Goal: Task Accomplishment & Management: Manage account settings

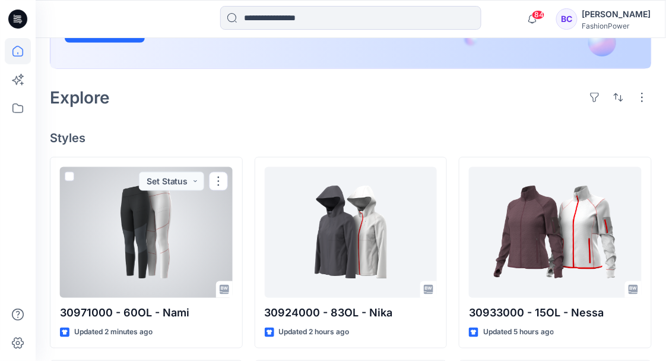
scroll to position [236, 0]
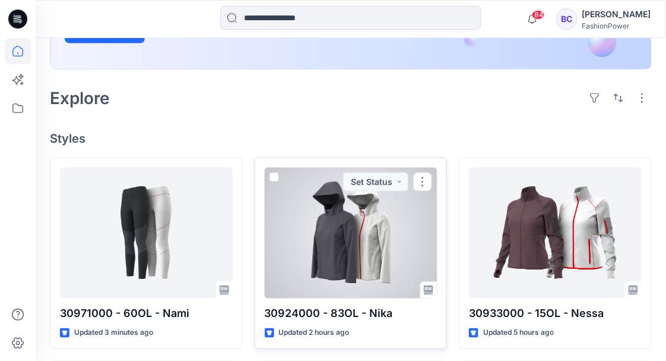
click at [383, 249] on div at bounding box center [351, 233] width 173 height 131
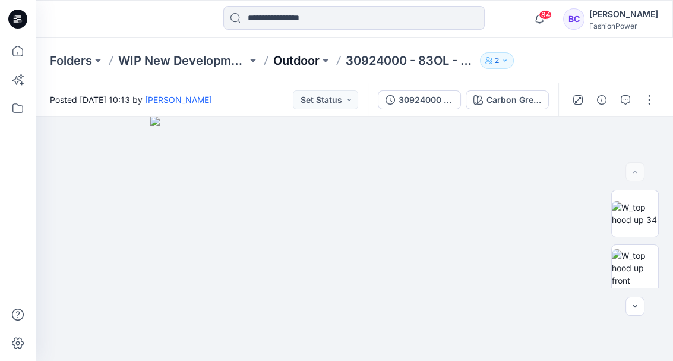
click at [309, 60] on p "Outdoor" at bounding box center [296, 60] width 46 height 17
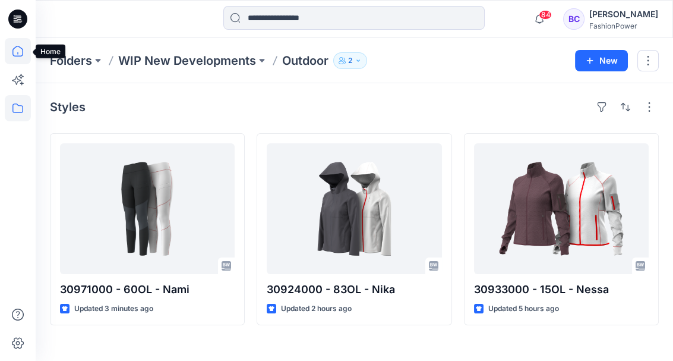
click at [17, 49] on icon at bounding box center [18, 51] width 26 height 26
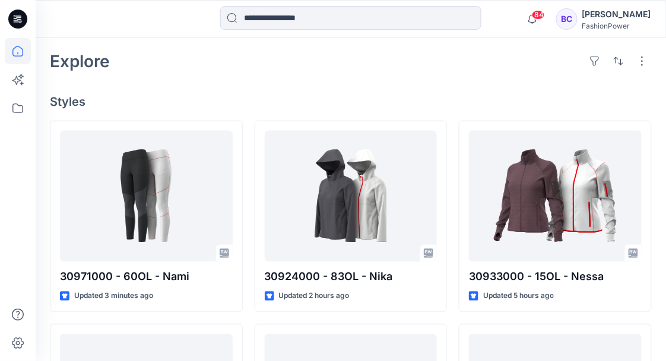
scroll to position [290, 0]
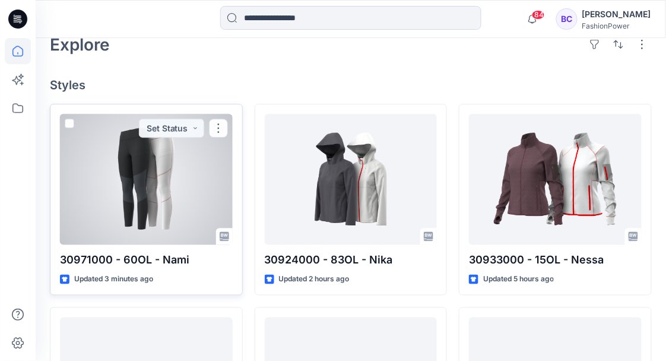
click at [173, 195] on div at bounding box center [146, 179] width 173 height 131
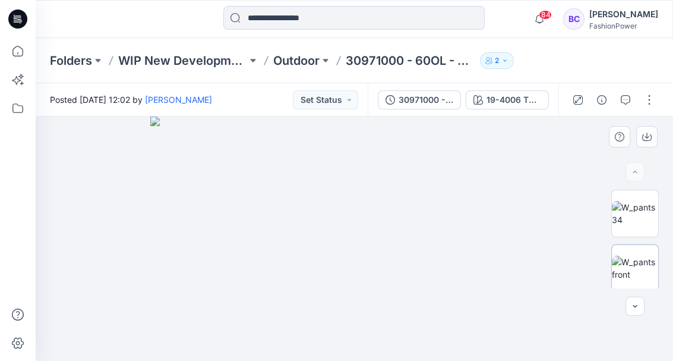
click at [625, 267] on img at bounding box center [635, 267] width 46 height 25
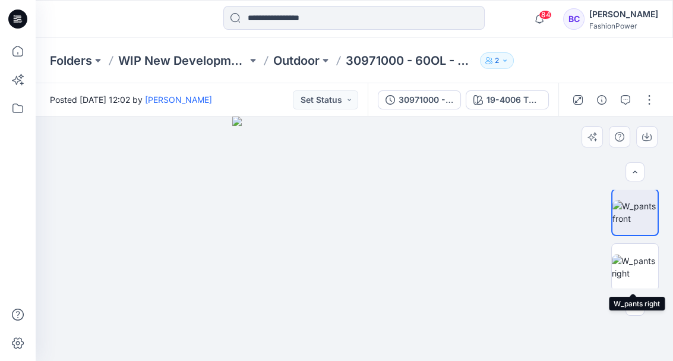
scroll to position [54, 0]
click at [637, 278] on img at bounding box center [635, 268] width 46 height 25
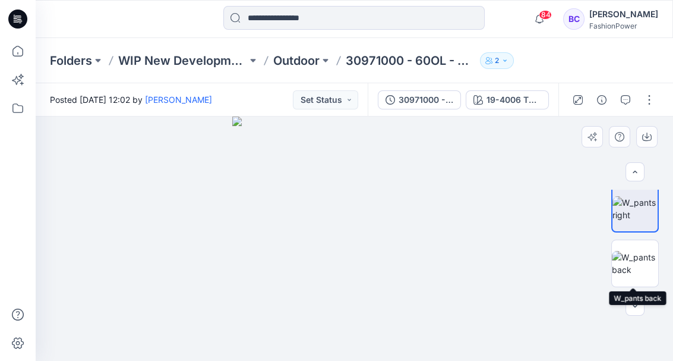
click at [637, 276] on img at bounding box center [635, 263] width 46 height 25
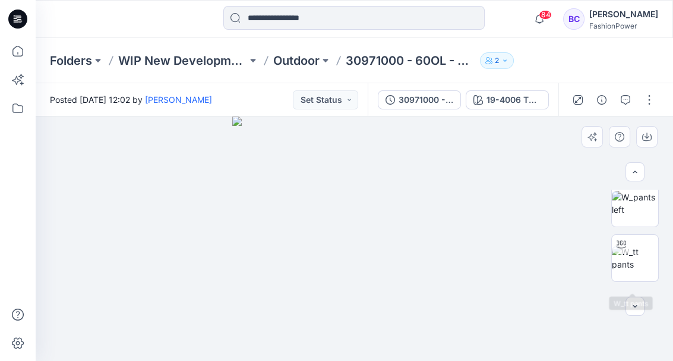
scroll to position [230, 0]
click at [636, 268] on img at bounding box center [635, 256] width 46 height 25
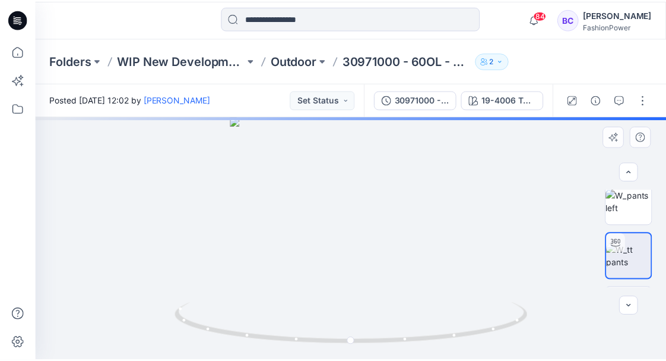
scroll to position [247, 0]
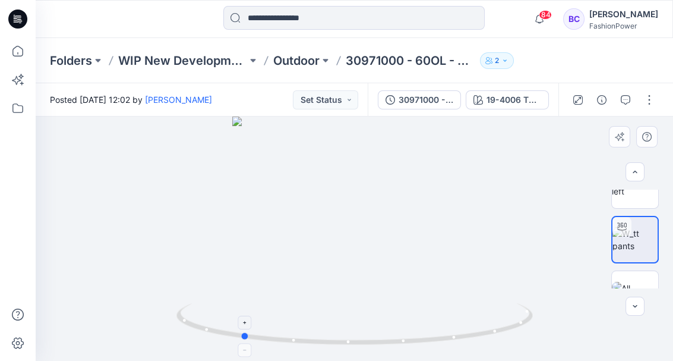
drag, startPoint x: 359, startPoint y: 346, endPoint x: 232, endPoint y: 338, distance: 127.4
click at [232, 338] on icon at bounding box center [355, 325] width 359 height 45
click at [26, 55] on icon at bounding box center [18, 51] width 26 height 26
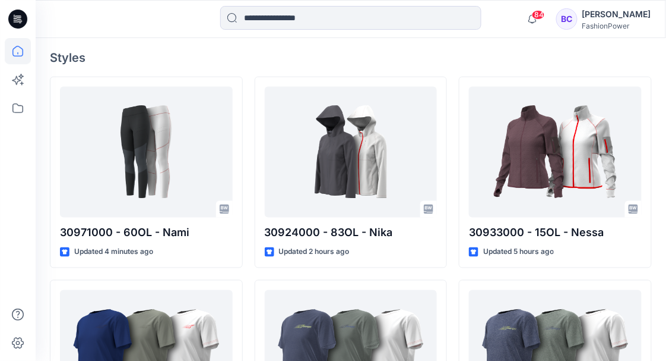
scroll to position [323, 0]
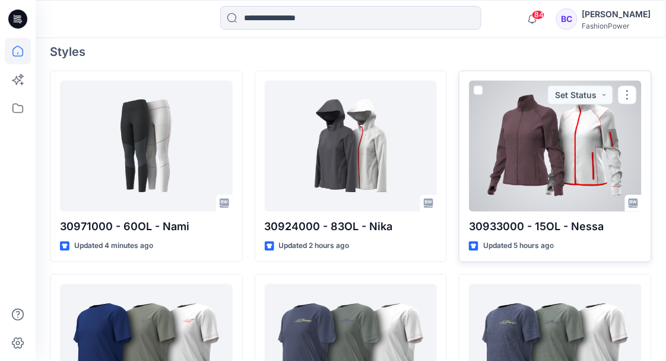
click at [515, 158] on div at bounding box center [555, 146] width 173 height 131
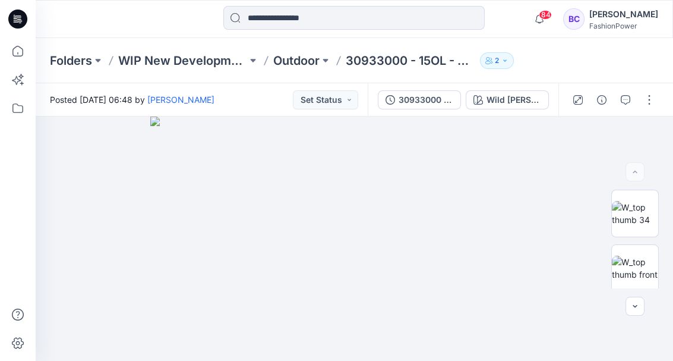
click at [292, 48] on div "Folders WIP New Developments Outdoor 30933000 - 15OL - Nessa 2" at bounding box center [354, 60] width 637 height 45
click at [292, 55] on p "Outdoor" at bounding box center [296, 60] width 46 height 17
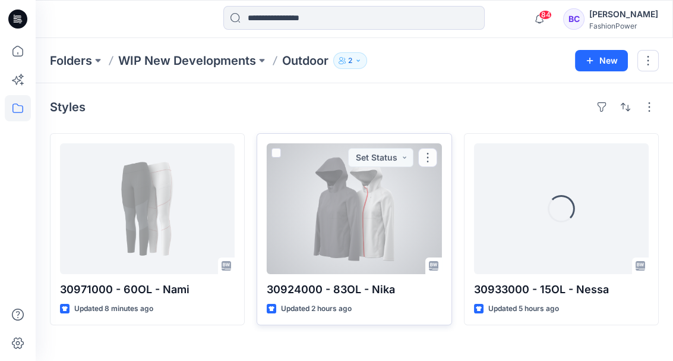
click at [312, 201] on div at bounding box center [354, 208] width 175 height 131
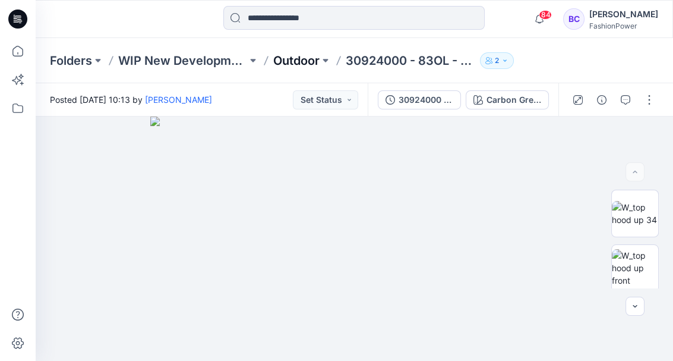
click at [320, 53] on p "Outdoor" at bounding box center [296, 60] width 46 height 17
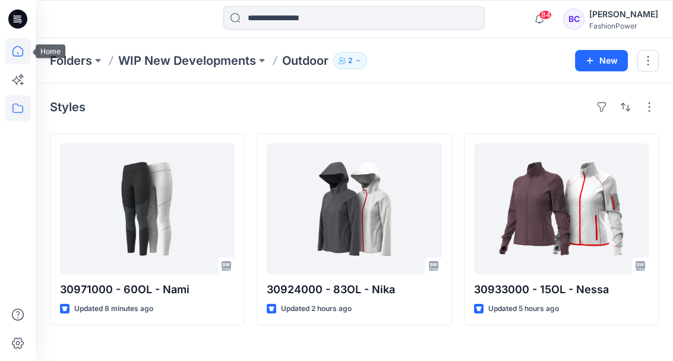
click at [14, 57] on icon at bounding box center [18, 51] width 26 height 26
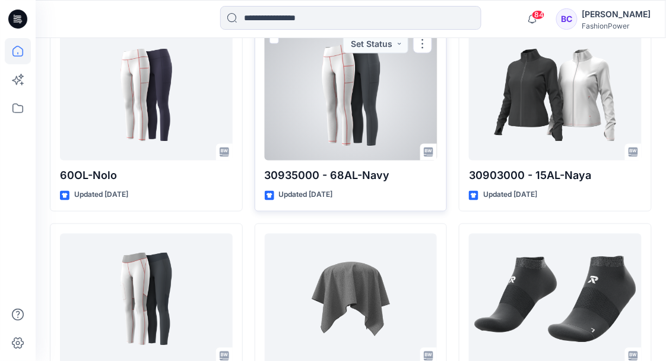
scroll to position [1391, 0]
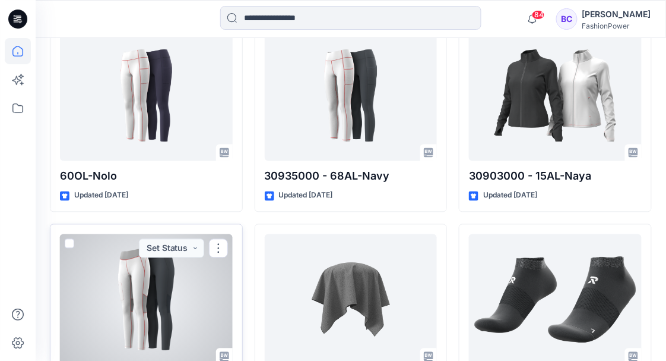
click at [69, 241] on span at bounding box center [70, 244] width 10 height 10
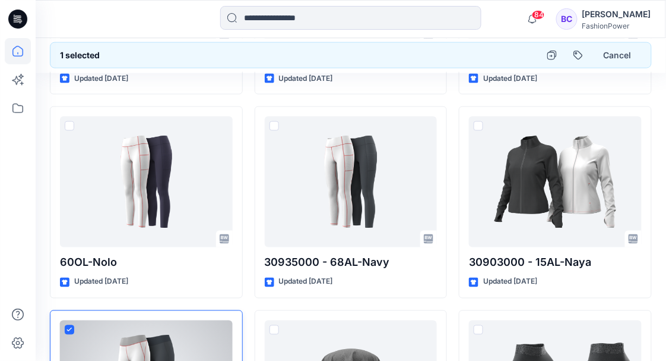
scroll to position [1303, 0]
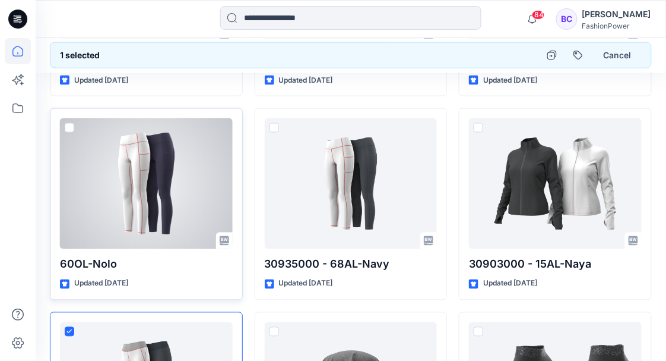
click at [62, 124] on div at bounding box center [146, 183] width 173 height 131
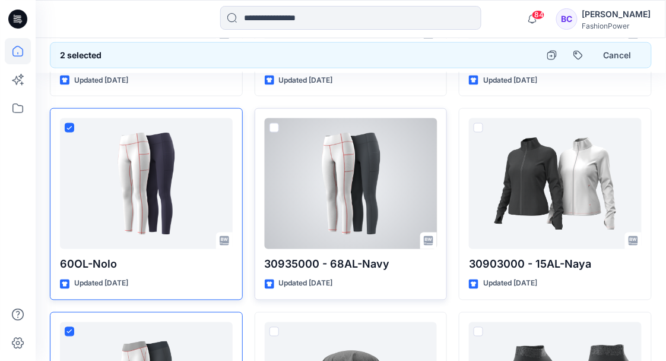
click at [273, 124] on span at bounding box center [275, 128] width 10 height 10
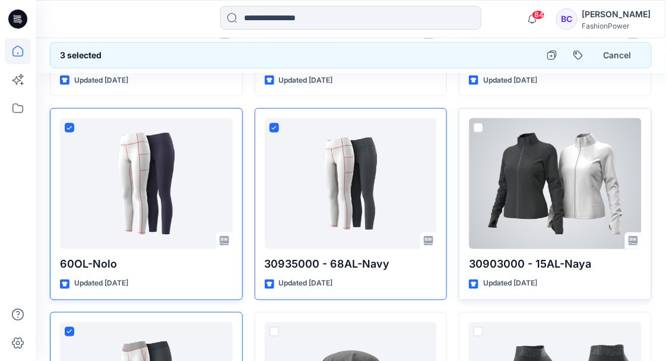
click at [477, 125] on span at bounding box center [479, 128] width 10 height 10
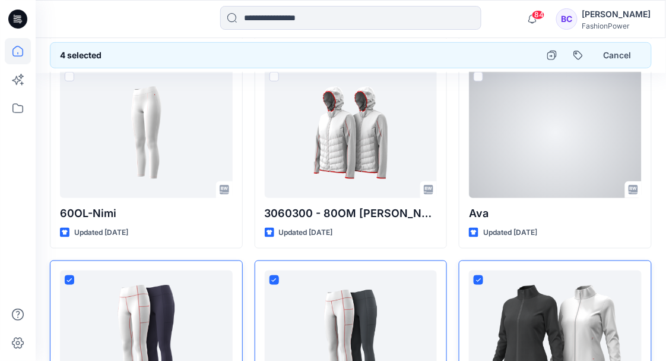
scroll to position [1147, 0]
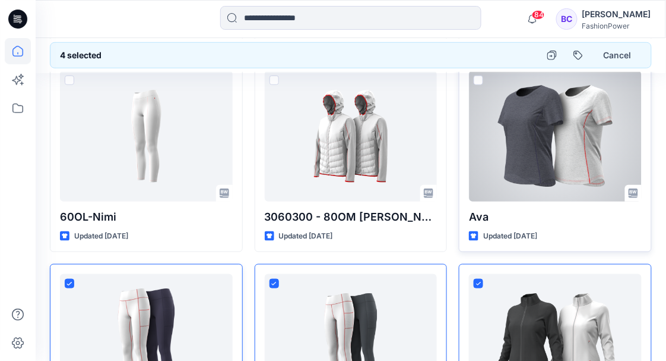
click at [478, 78] on span at bounding box center [479, 80] width 10 height 10
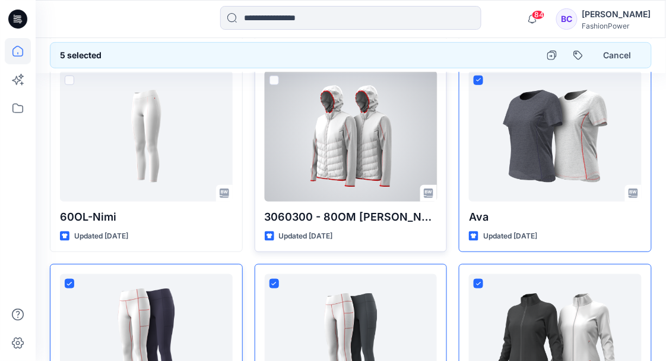
click at [273, 79] on span at bounding box center [275, 80] width 10 height 10
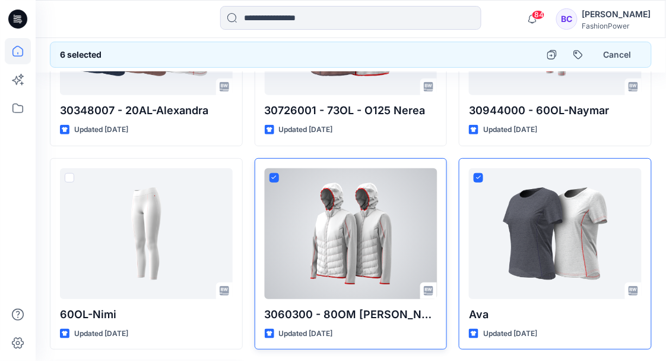
scroll to position [978, 0]
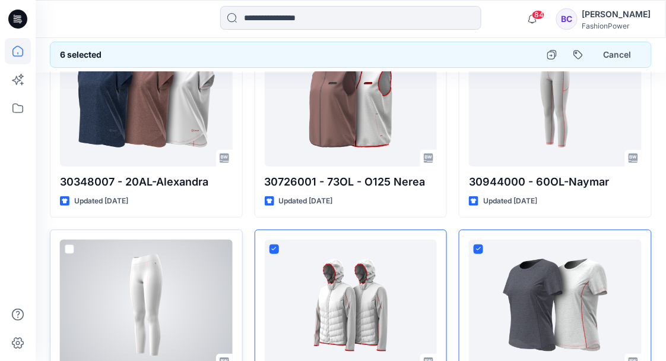
click at [69, 247] on span at bounding box center [70, 249] width 10 height 10
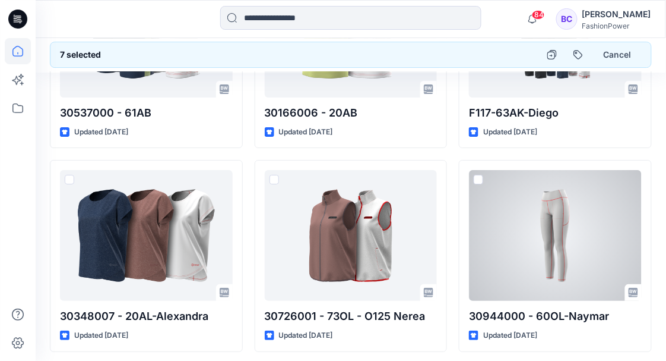
scroll to position [845, 0]
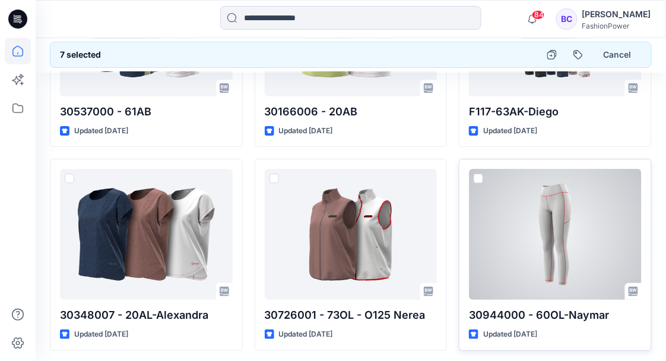
click at [478, 174] on span at bounding box center [479, 178] width 10 height 10
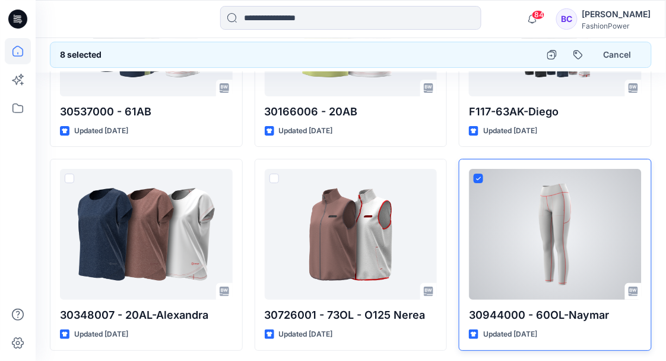
click at [546, 232] on div at bounding box center [555, 234] width 173 height 131
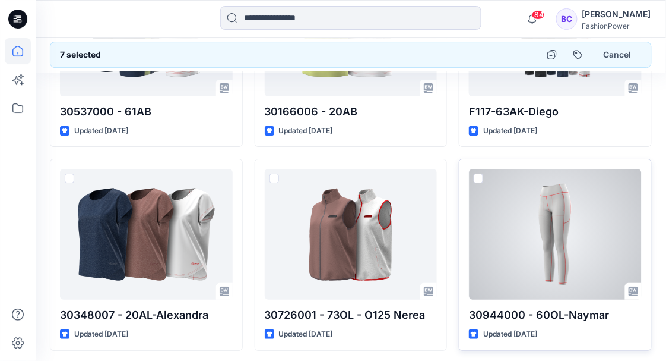
click at [501, 210] on div at bounding box center [555, 234] width 173 height 131
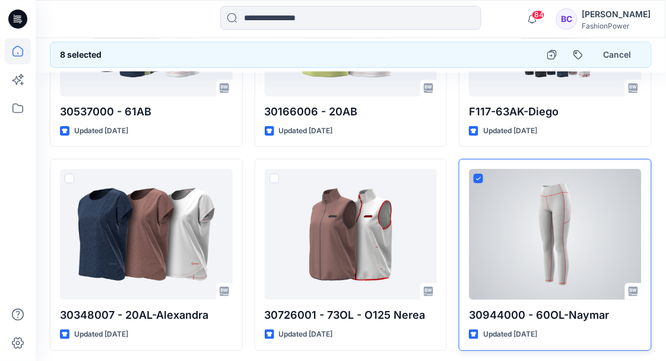
drag, startPoint x: 501, startPoint y: 210, endPoint x: 478, endPoint y: 175, distance: 42.5
click at [478, 175] on span at bounding box center [479, 178] width 10 height 10
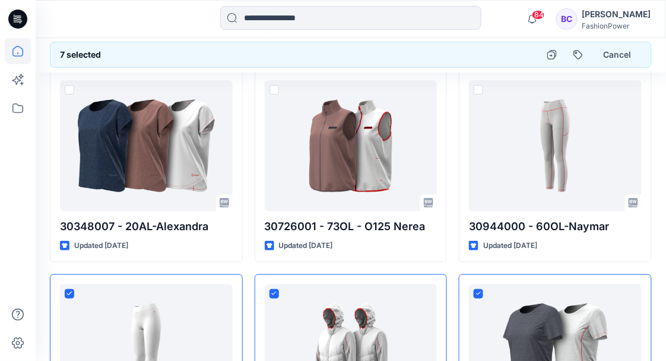
scroll to position [934, 0]
click at [604, 62] on button "Cancel" at bounding box center [618, 54] width 48 height 21
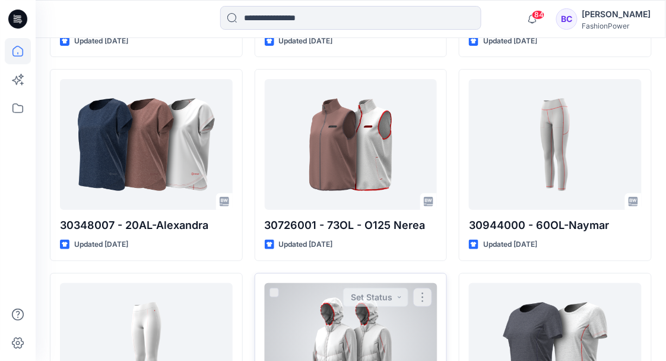
click at [325, 316] on div at bounding box center [351, 348] width 173 height 131
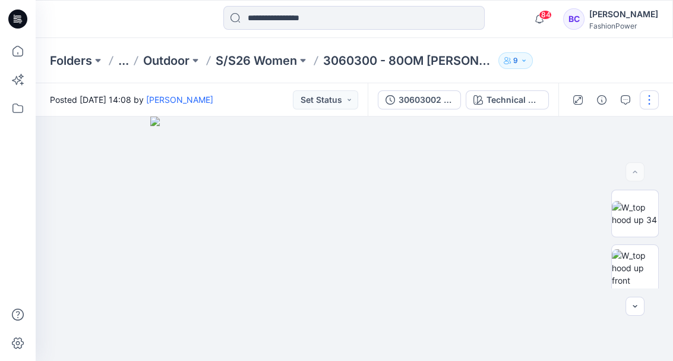
click at [651, 100] on button "button" at bounding box center [649, 99] width 19 height 19
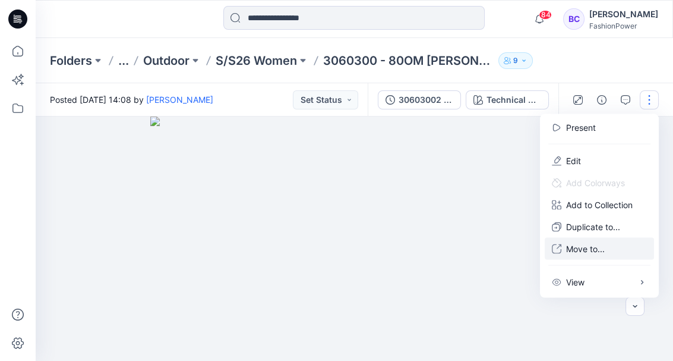
click at [585, 255] on button "Move to..." at bounding box center [599, 249] width 109 height 22
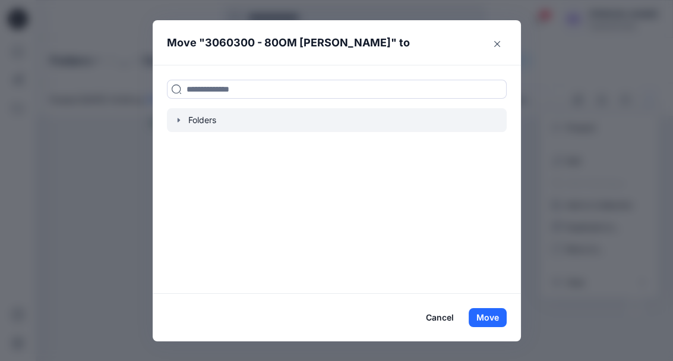
click at [176, 121] on icon "button" at bounding box center [179, 120] width 10 height 10
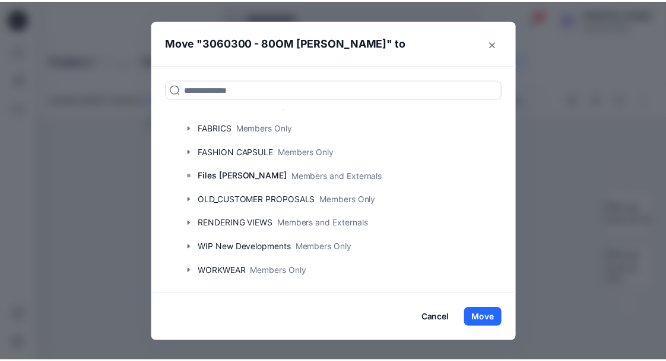
scroll to position [112, 0]
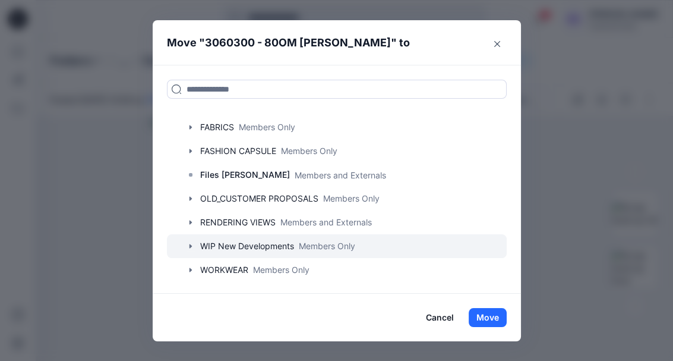
click at [190, 247] on icon "button" at bounding box center [190, 246] width 2 height 4
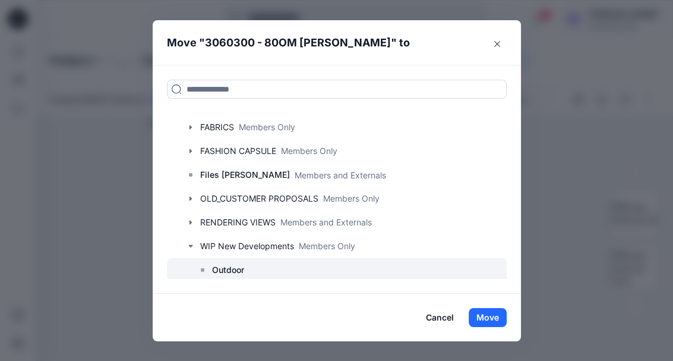
click at [271, 275] on div at bounding box center [337, 270] width 340 height 24
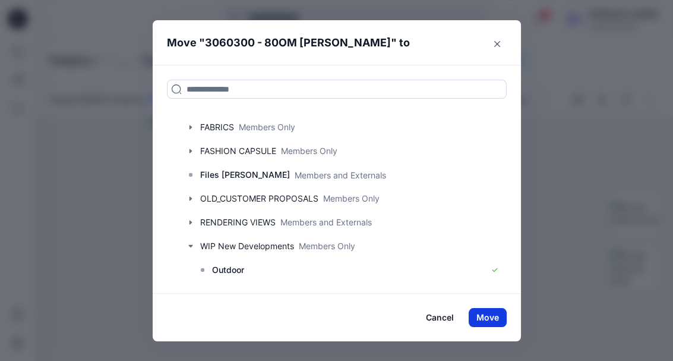
click at [487, 320] on button "Move" at bounding box center [488, 317] width 38 height 19
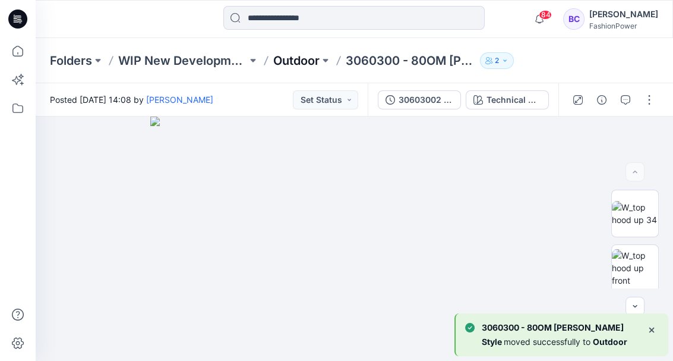
click at [301, 64] on p "Outdoor" at bounding box center [296, 60] width 46 height 17
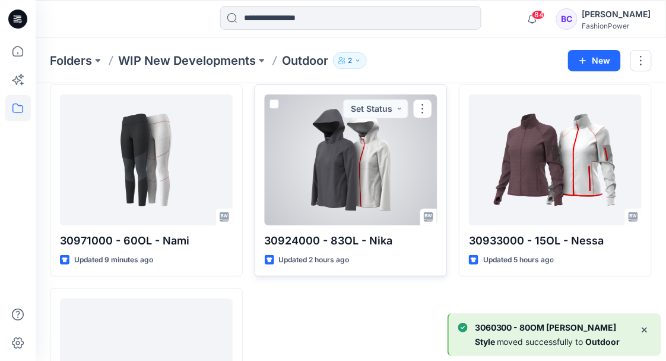
scroll to position [49, 0]
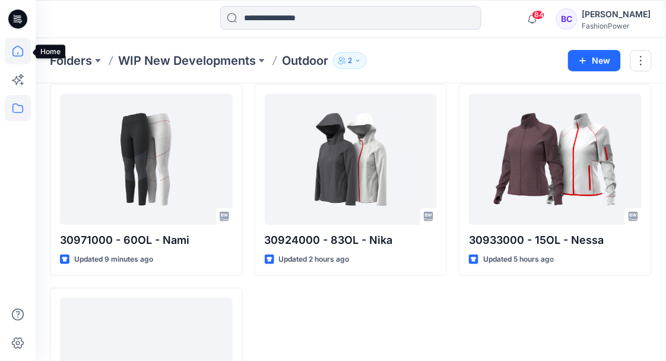
click at [22, 51] on icon at bounding box center [18, 51] width 26 height 26
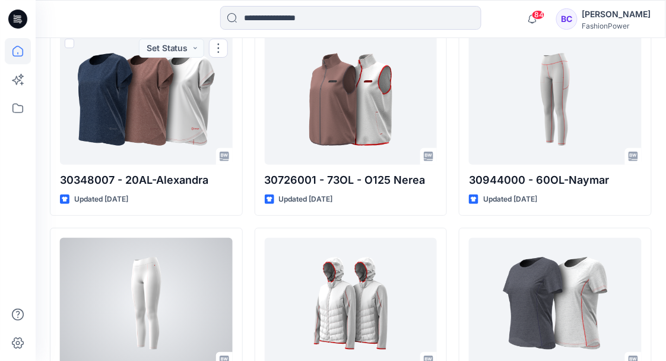
scroll to position [1033, 0]
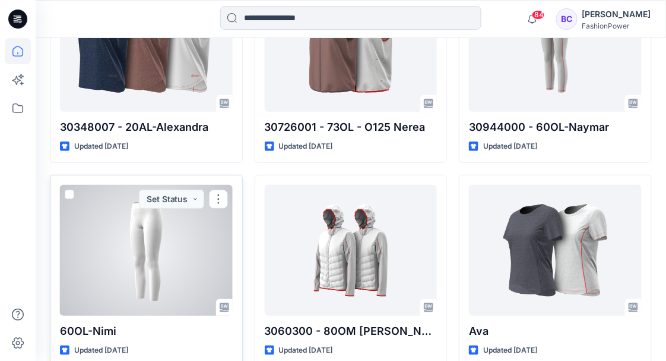
click at [170, 243] on div at bounding box center [146, 250] width 173 height 131
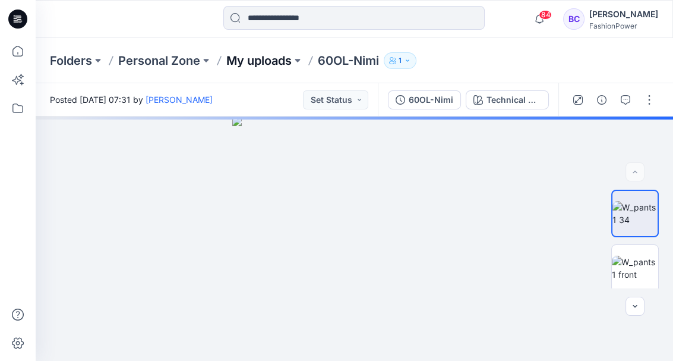
click at [261, 63] on p "My uploads" at bounding box center [258, 60] width 65 height 17
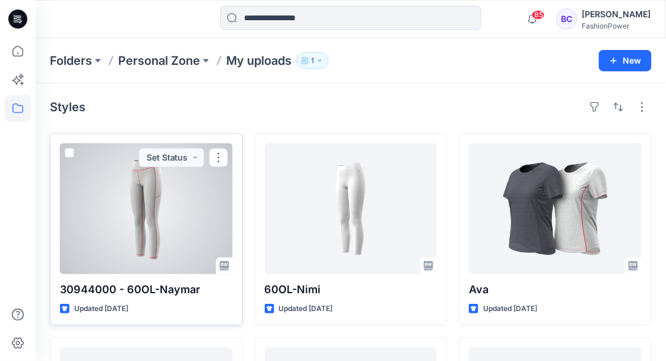
click at [68, 149] on span at bounding box center [70, 153] width 10 height 10
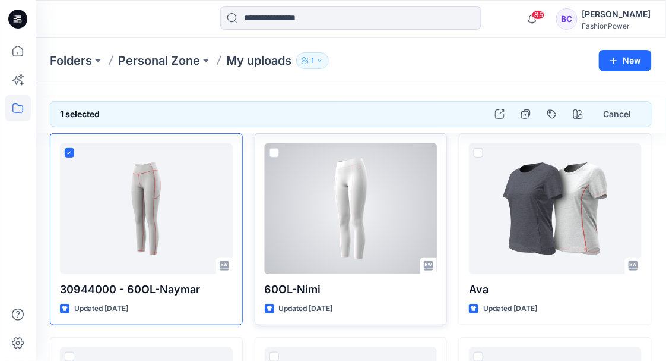
click at [273, 153] on span at bounding box center [275, 153] width 10 height 10
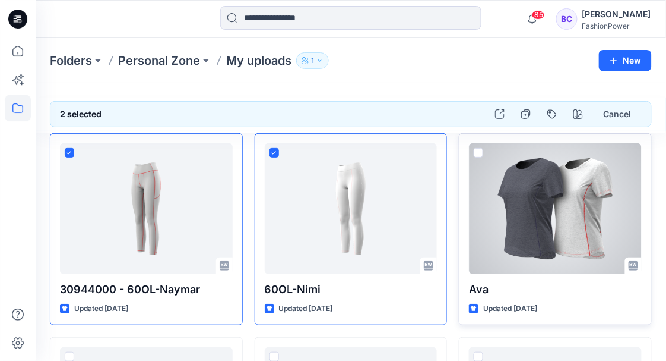
click at [478, 147] on div at bounding box center [555, 208] width 173 height 131
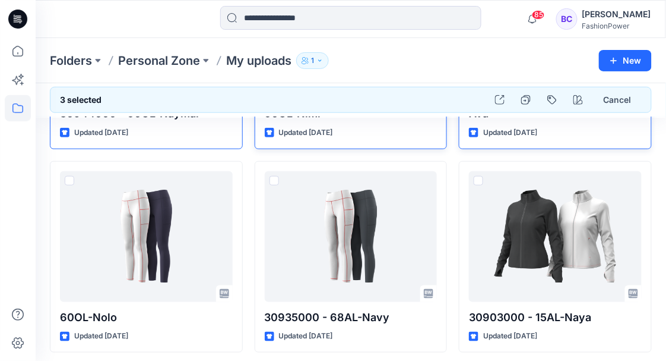
scroll to position [177, 0]
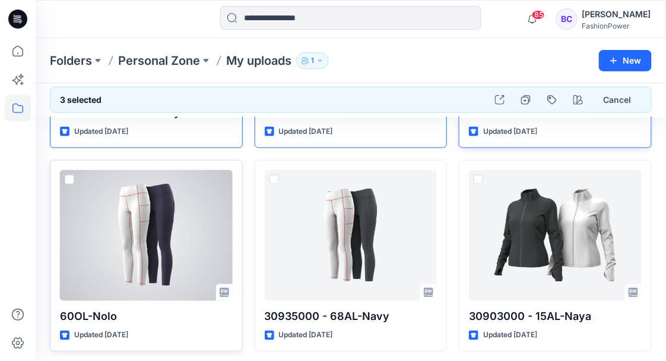
click at [69, 179] on span at bounding box center [70, 180] width 10 height 10
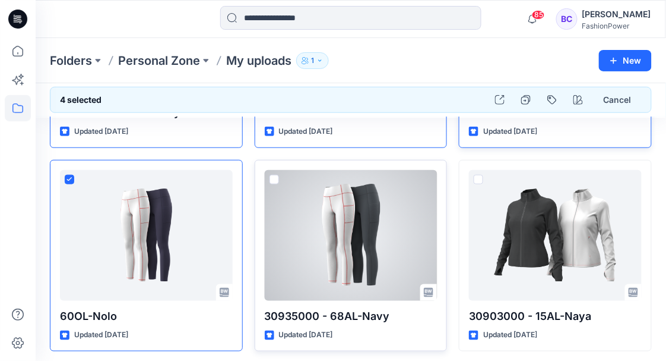
click at [273, 179] on span at bounding box center [275, 180] width 10 height 10
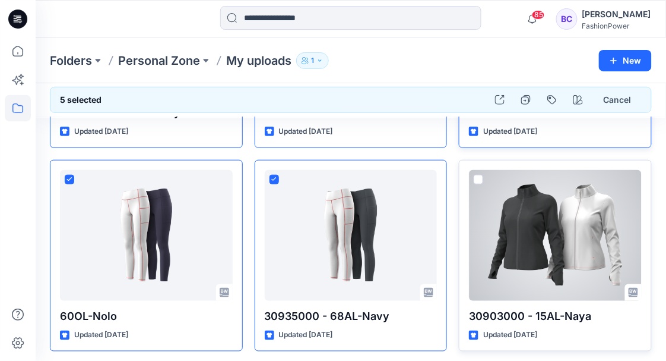
click at [481, 179] on span at bounding box center [479, 180] width 10 height 10
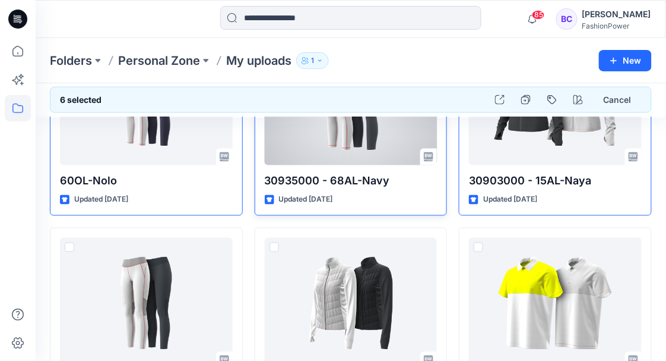
scroll to position [356, 0]
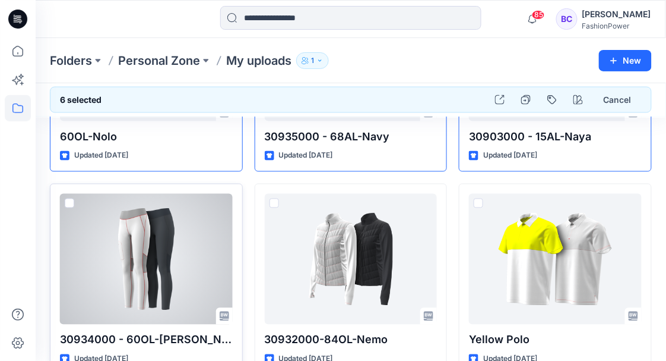
click at [68, 198] on span at bounding box center [70, 203] width 10 height 10
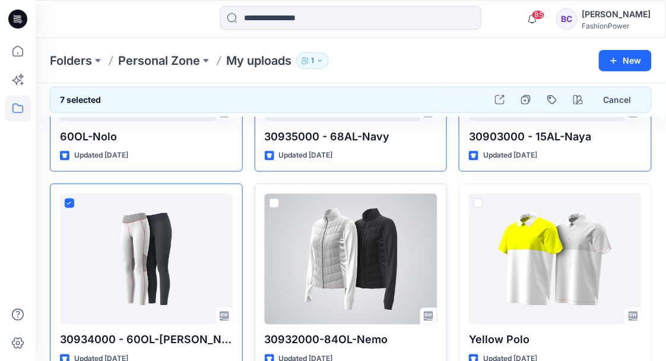
click at [268, 201] on div at bounding box center [351, 259] width 173 height 131
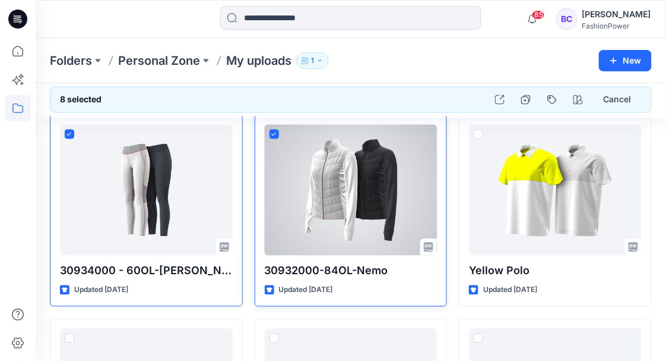
scroll to position [415, 0]
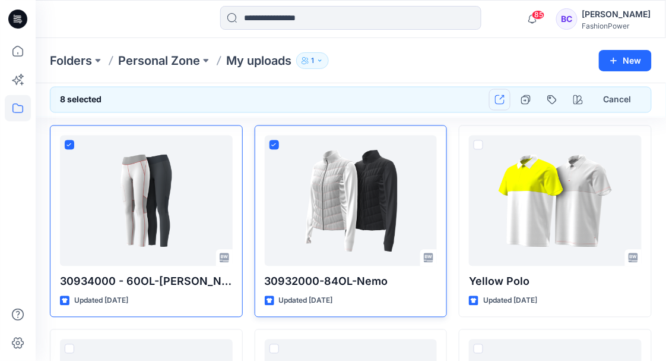
click at [500, 100] on icon "button" at bounding box center [500, 100] width 10 height 10
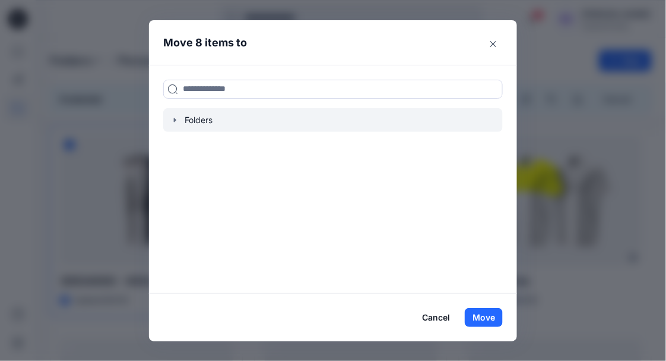
click at [183, 119] on div at bounding box center [333, 120] width 340 height 24
click at [177, 120] on icon "button" at bounding box center [175, 120] width 10 height 10
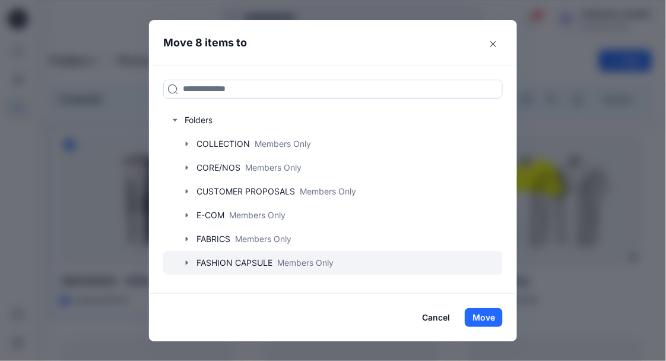
scroll to position [114, 0]
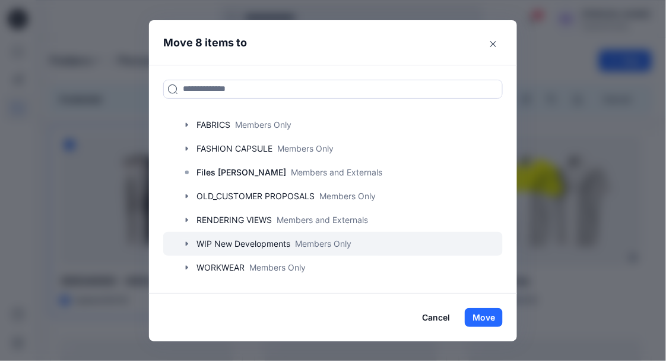
click at [190, 246] on icon "button" at bounding box center [187, 244] width 10 height 10
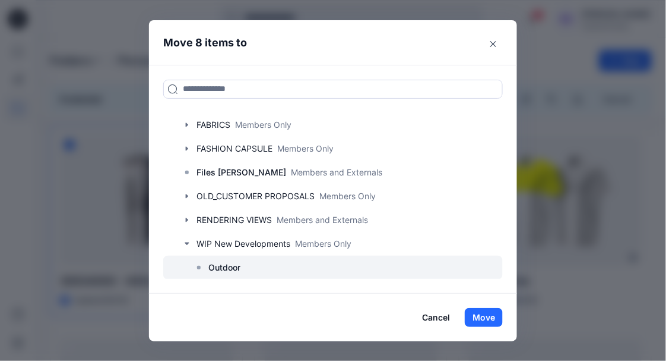
click at [216, 270] on p "Outdoor" at bounding box center [224, 267] width 32 height 14
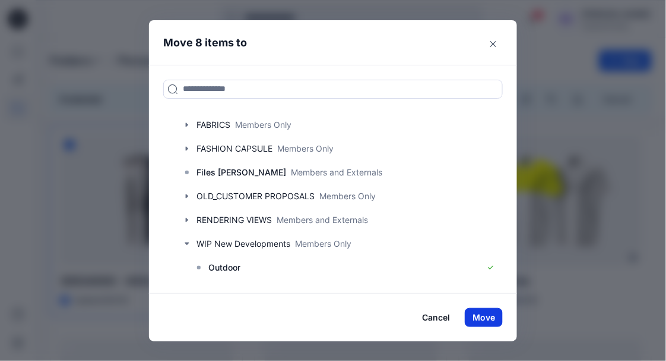
click at [492, 316] on button "Move" at bounding box center [484, 317] width 38 height 19
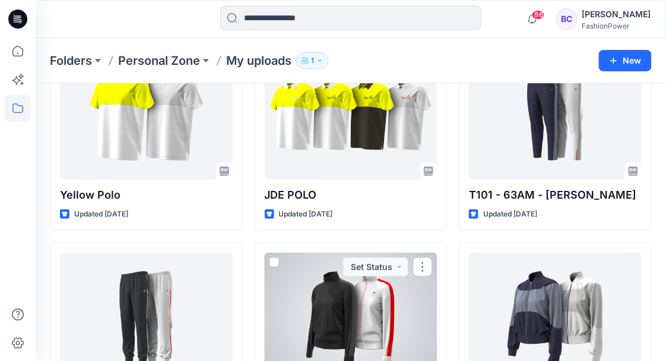
scroll to position [94, 0]
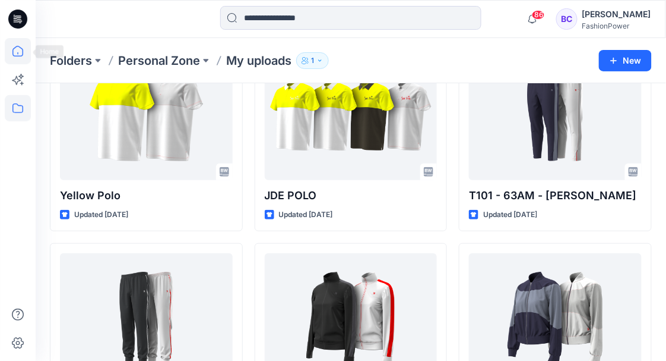
click at [10, 61] on icon at bounding box center [18, 51] width 26 height 26
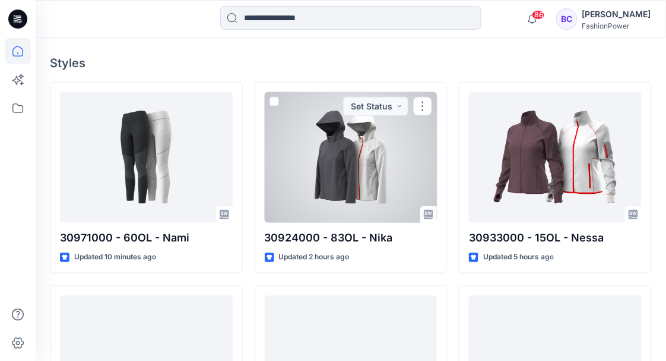
scroll to position [336, 0]
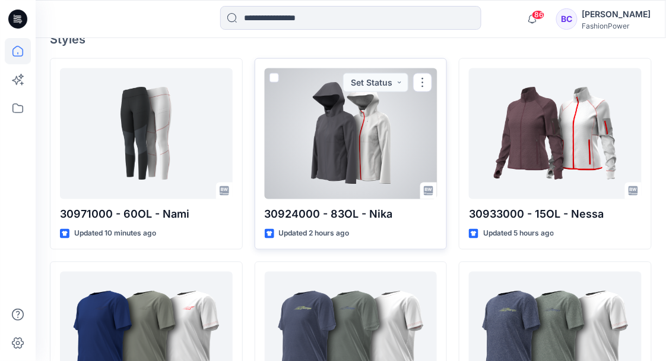
click at [270, 143] on div at bounding box center [351, 133] width 173 height 131
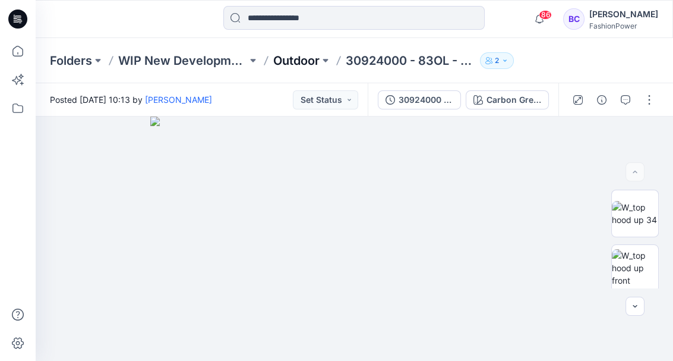
click at [302, 61] on p "Outdoor" at bounding box center [296, 60] width 46 height 17
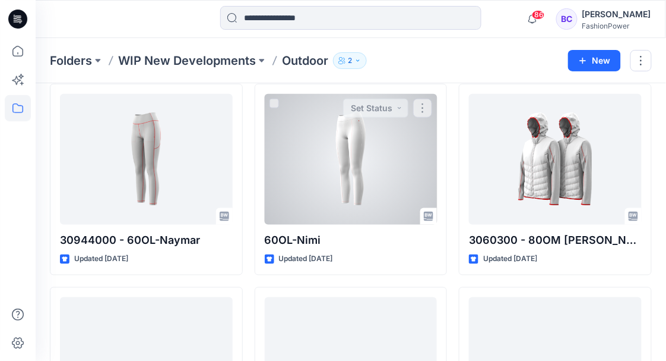
scroll to position [253, 0]
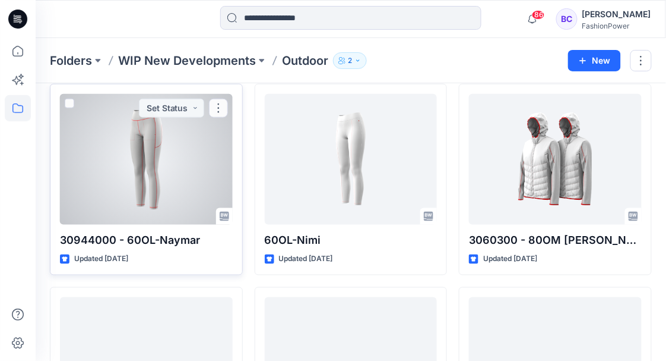
click at [207, 180] on div at bounding box center [146, 159] width 173 height 131
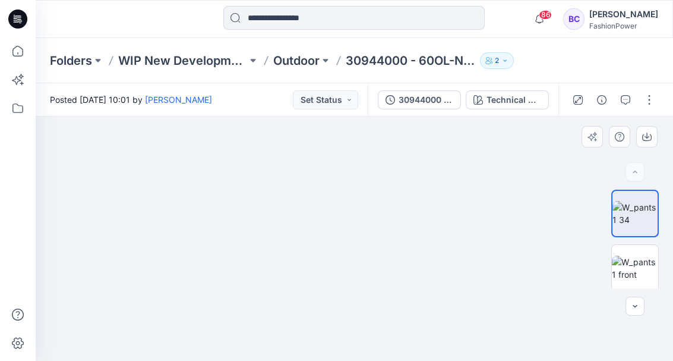
drag, startPoint x: 362, startPoint y: 194, endPoint x: 364, endPoint y: 360, distance: 165.7
click at [364, 360] on img at bounding box center [355, 86] width 1188 height 550
click at [639, 242] on div at bounding box center [635, 238] width 48 height 99
click at [639, 260] on img at bounding box center [635, 267] width 46 height 25
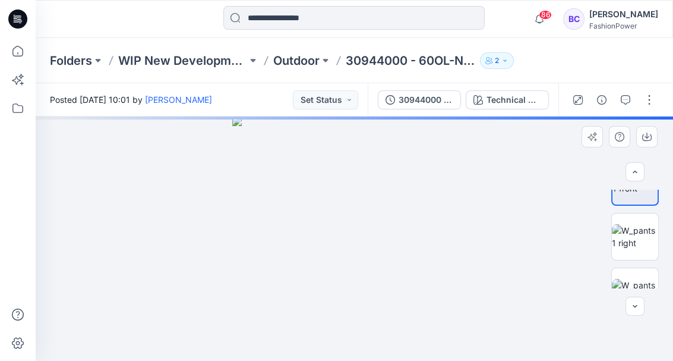
scroll to position [90, 0]
click at [639, 260] on div at bounding box center [635, 238] width 48 height 99
click at [639, 275] on img at bounding box center [635, 287] width 46 height 25
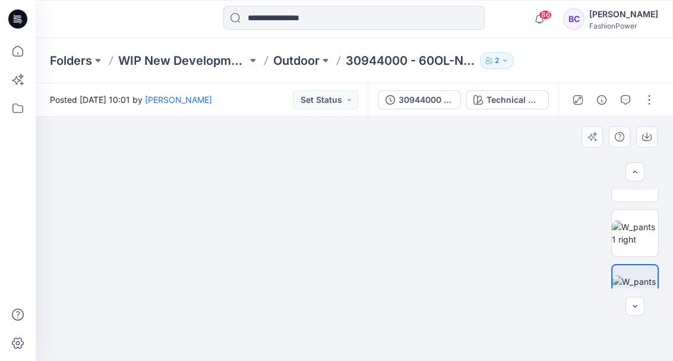
drag, startPoint x: 364, startPoint y: 135, endPoint x: 393, endPoint y: 317, distance: 184.7
click at [393, 317] on img at bounding box center [384, 99] width 1169 height 523
click at [445, 288] on img at bounding box center [399, 139] width 1169 height 444
